Goal: Task Accomplishment & Management: Use online tool/utility

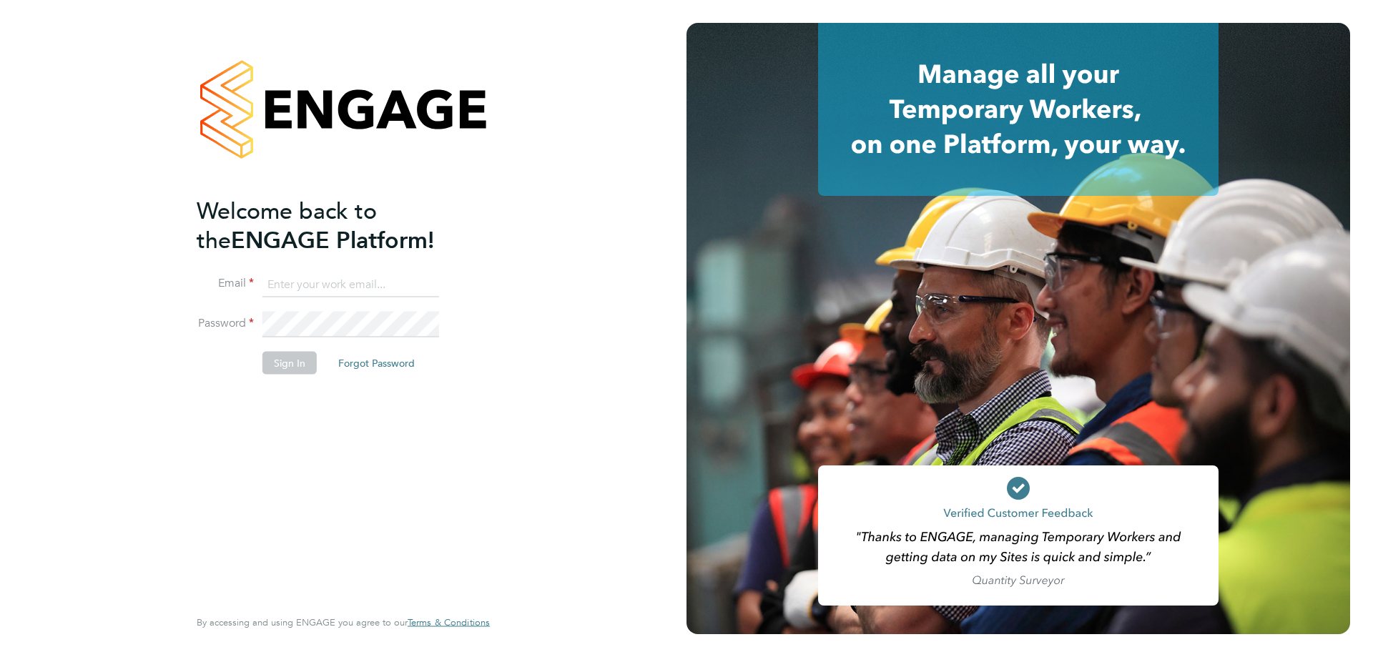
click at [283, 280] on input at bounding box center [351, 285] width 177 height 26
type input "[EMAIL_ADDRESS][DOMAIN_NAME]"
click at [297, 361] on button "Sign In" at bounding box center [290, 363] width 54 height 23
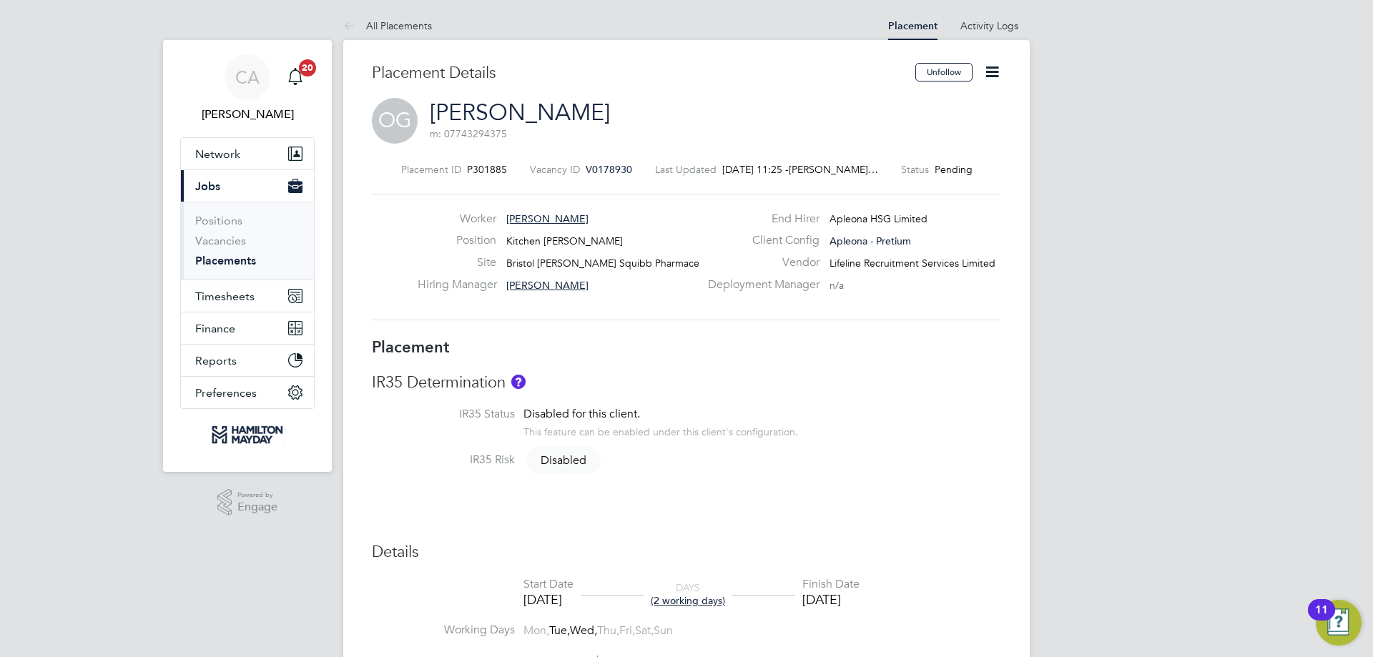
click at [993, 66] on icon at bounding box center [993, 72] width 18 height 18
click at [922, 149] on li "Start" at bounding box center [945, 154] width 105 height 20
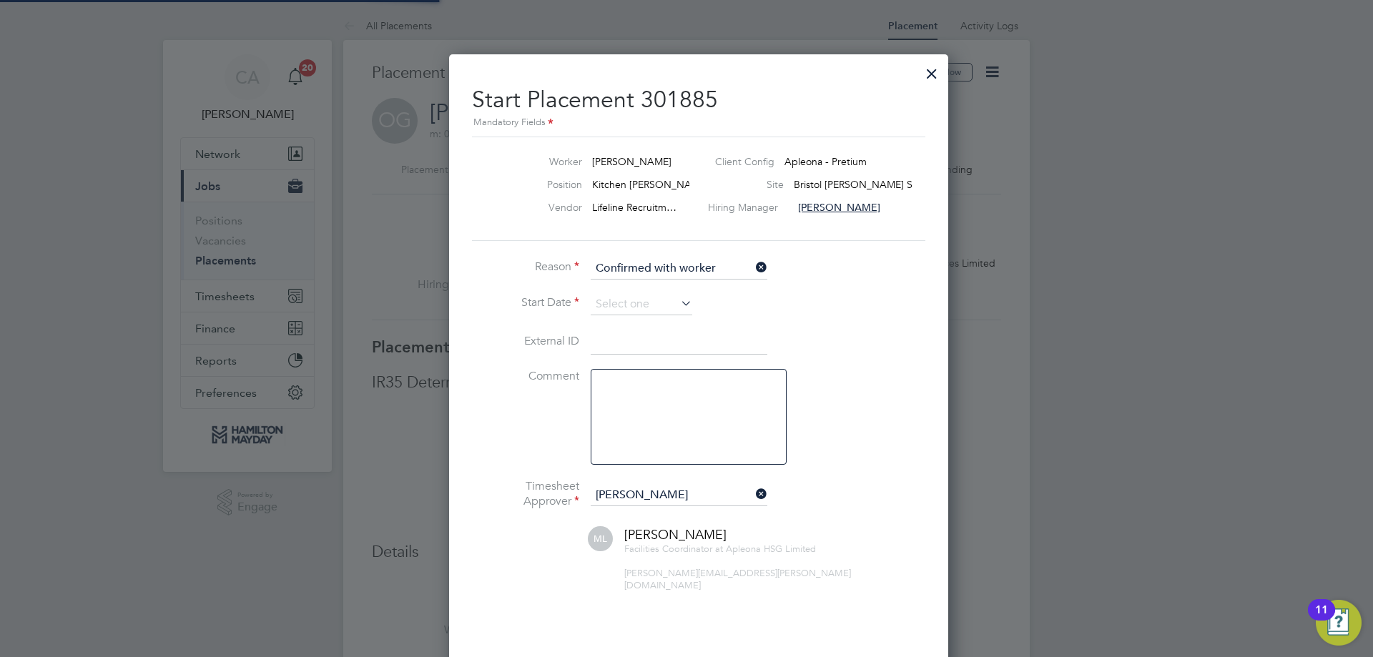
scroll to position [7, 7]
click at [616, 303] on input at bounding box center [642, 304] width 102 height 21
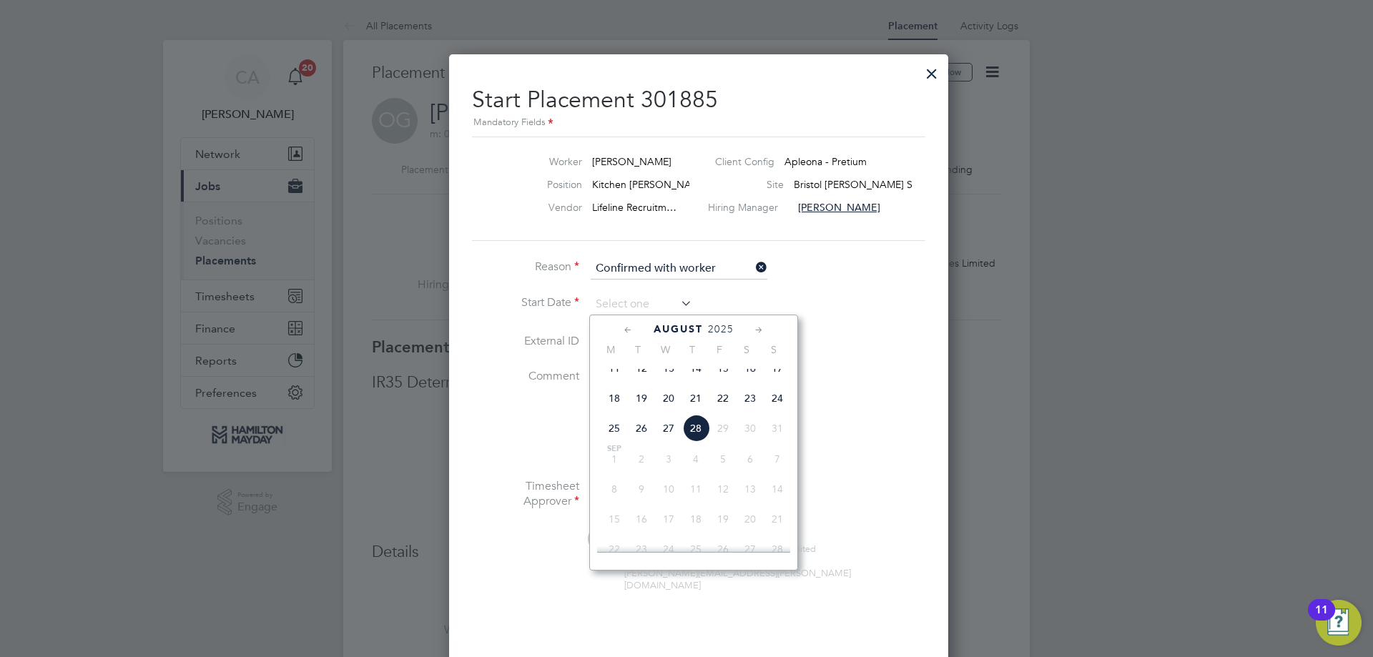
click at [644, 441] on span "26" at bounding box center [641, 428] width 27 height 27
type input "26 Aug 2025"
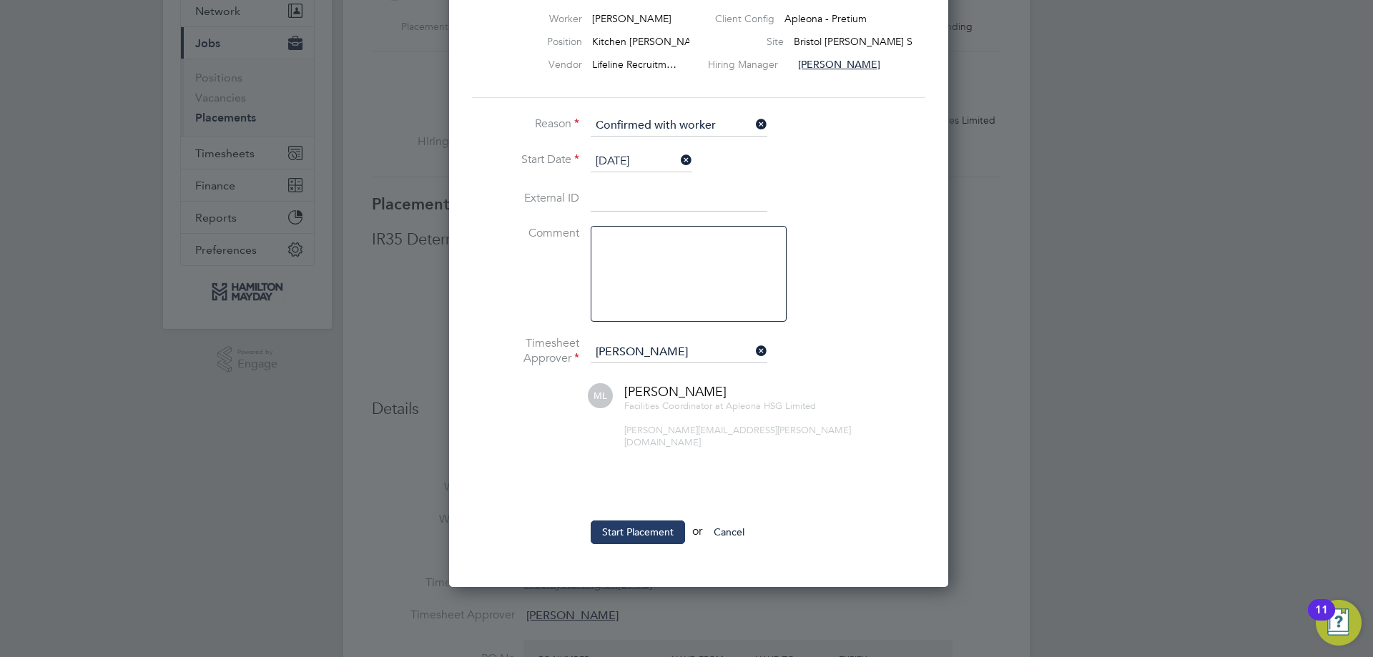
click at [617, 521] on button "Start Placement" at bounding box center [638, 532] width 94 height 23
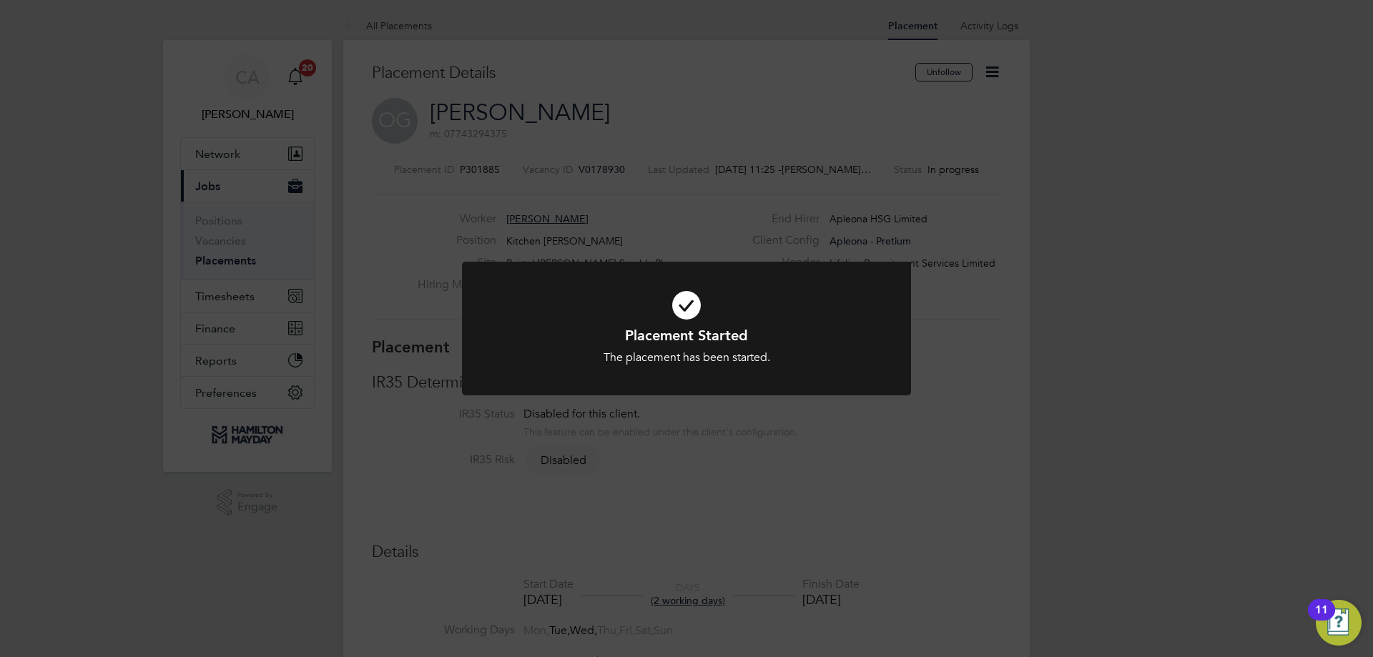
click at [148, 562] on div "Placement Started The placement has been started. Cancel Okay" at bounding box center [686, 328] width 1373 height 657
